Goal: Transaction & Acquisition: Purchase product/service

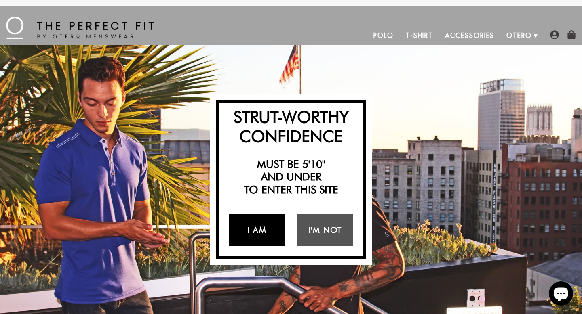
click at [260, 223] on link "I Am" at bounding box center [257, 230] width 56 height 32
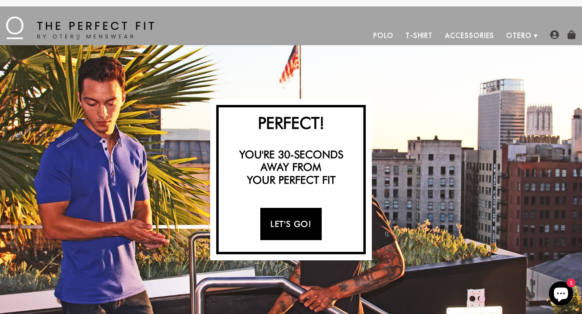
click at [300, 223] on link "Let's Go!" at bounding box center [290, 224] width 61 height 32
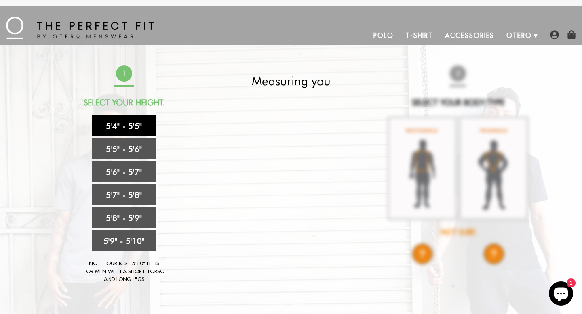
click at [143, 130] on link "5'4" - 5'5"" at bounding box center [124, 126] width 65 height 21
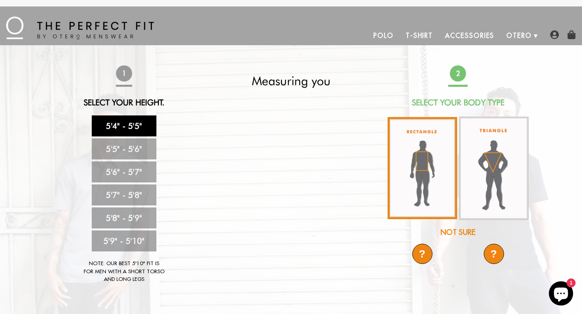
click at [433, 168] on img at bounding box center [421, 168] width 69 height 102
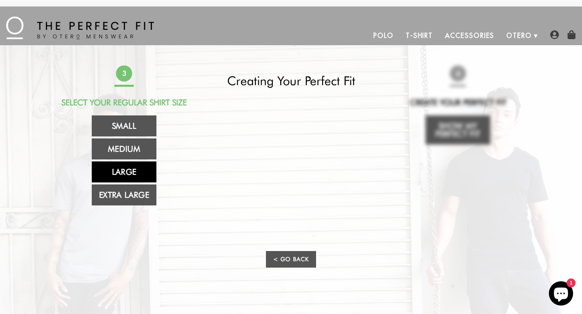
click at [143, 170] on link "Large" at bounding box center [124, 172] width 65 height 21
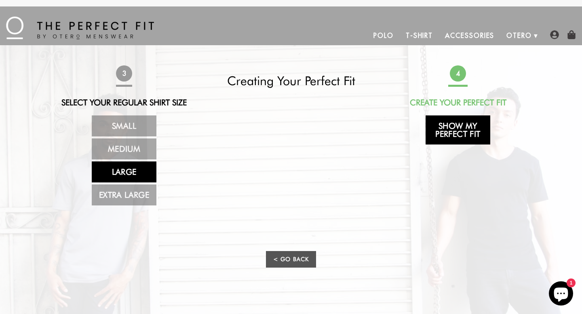
click at [444, 135] on link "Show My Perfect Fit" at bounding box center [457, 130] width 65 height 29
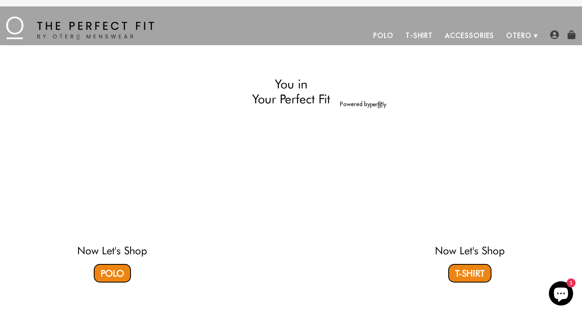
select select "L"
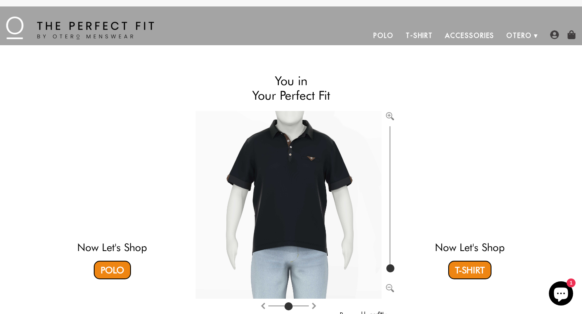
click at [20, 23] on img at bounding box center [80, 28] width 148 height 23
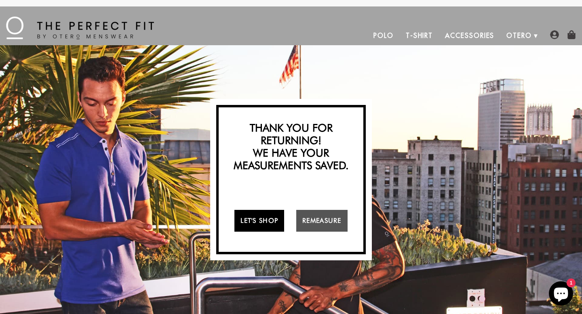
click at [268, 227] on link "Let's Shop" at bounding box center [259, 221] width 50 height 22
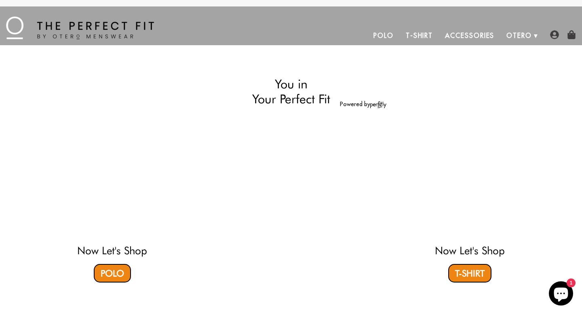
select select "L"
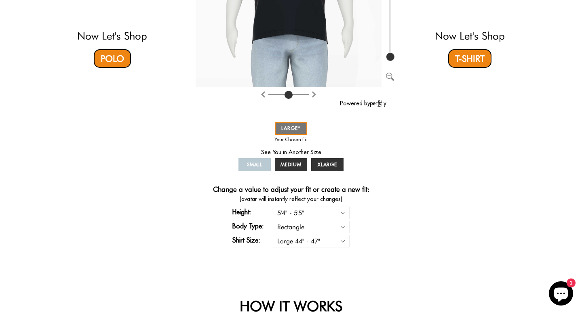
scroll to position [213, 0]
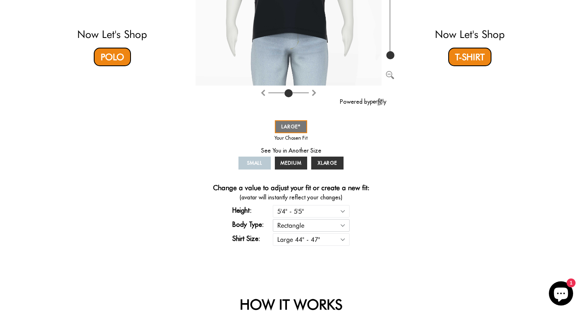
click at [313, 226] on select "Rectangle Triangle" at bounding box center [311, 225] width 77 height 13
select select "triangle"
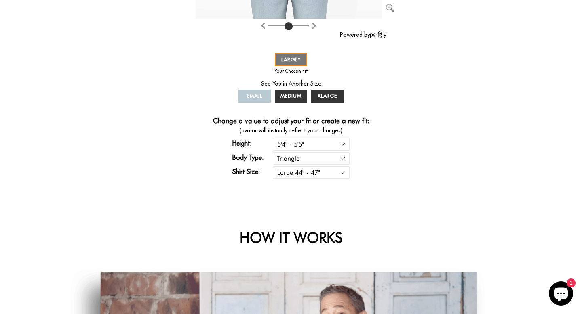
select select "triangle"
select select "L"
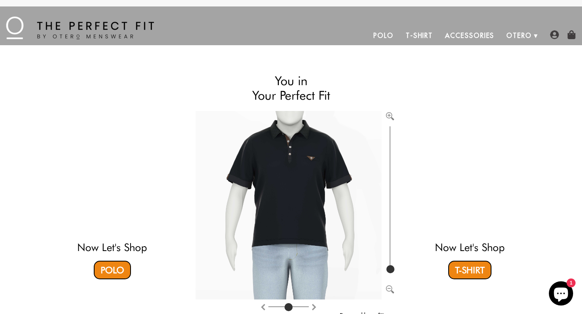
scroll to position [0, 0]
click at [393, 35] on link "Polo" at bounding box center [383, 35] width 32 height 19
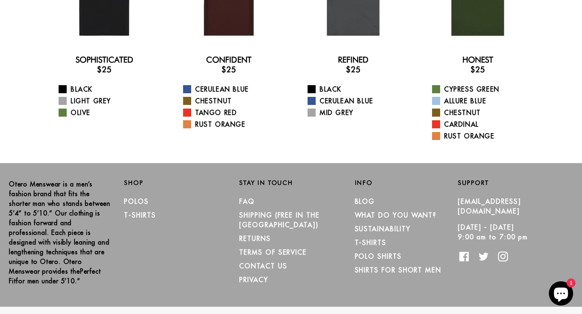
scroll to position [146, 0]
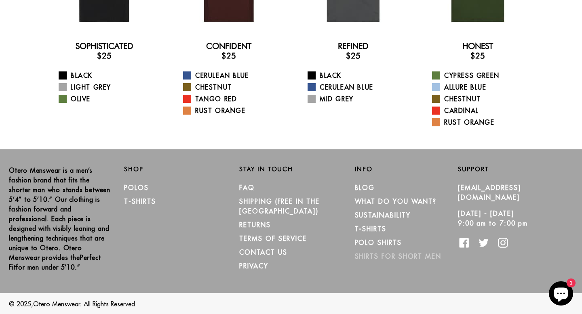
click at [374, 256] on link "Shirts for Short Men" at bounding box center [398, 256] width 86 height 8
